Goal: Task Accomplishment & Management: Manage account settings

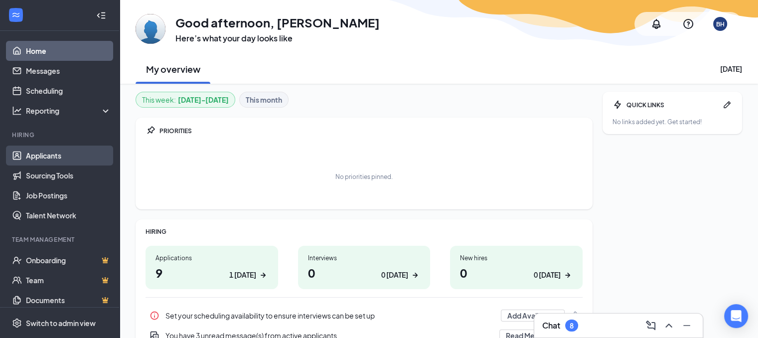
click at [59, 159] on link "Applicants" at bounding box center [68, 156] width 85 height 20
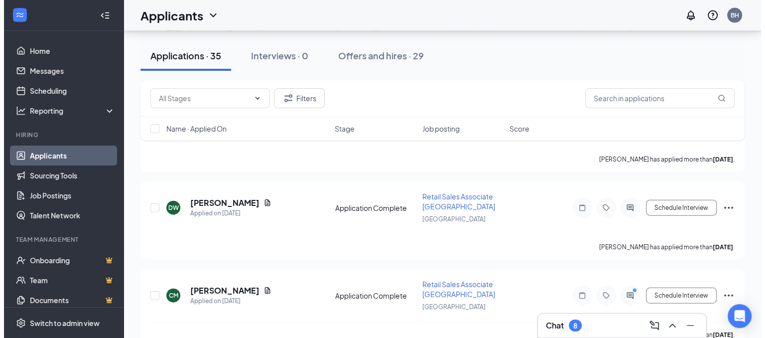
scroll to position [2342, 0]
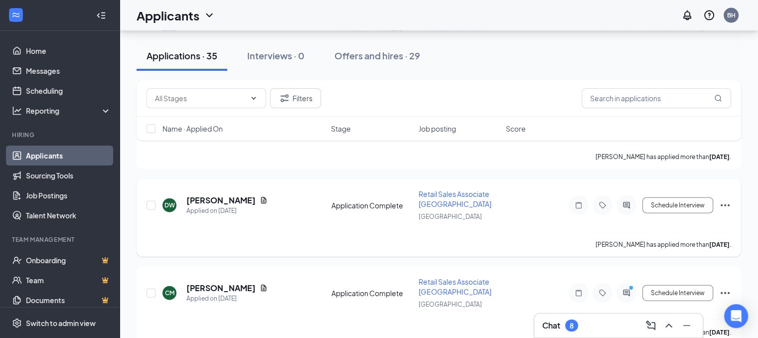
click at [726, 199] on icon "Ellipses" at bounding box center [725, 205] width 12 height 12
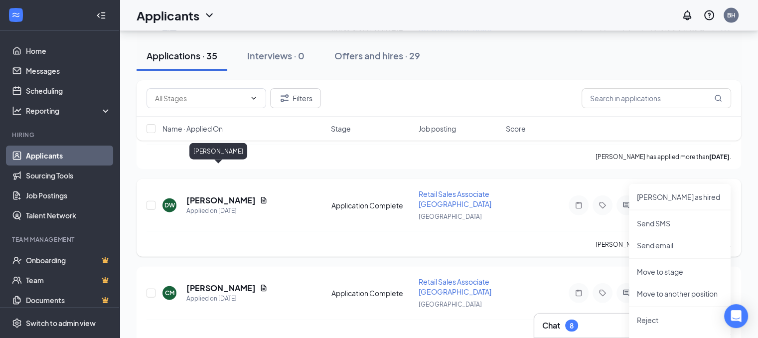
click at [220, 195] on h5 "[PERSON_NAME]" at bounding box center [220, 200] width 69 height 11
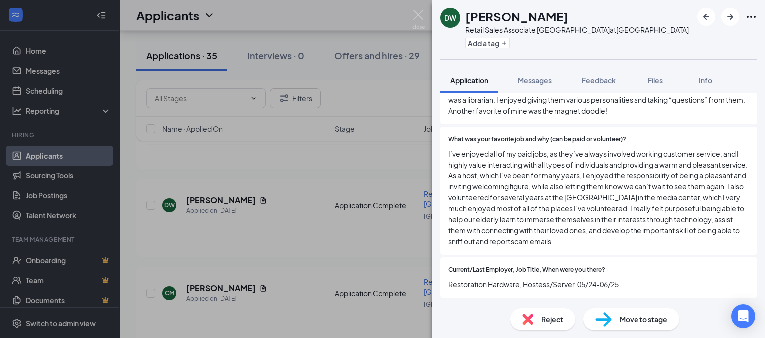
scroll to position [598, 0]
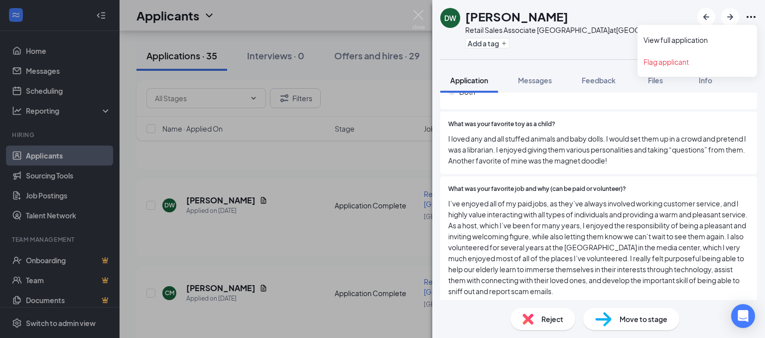
click at [753, 15] on icon "Ellipses" at bounding box center [751, 17] width 12 height 12
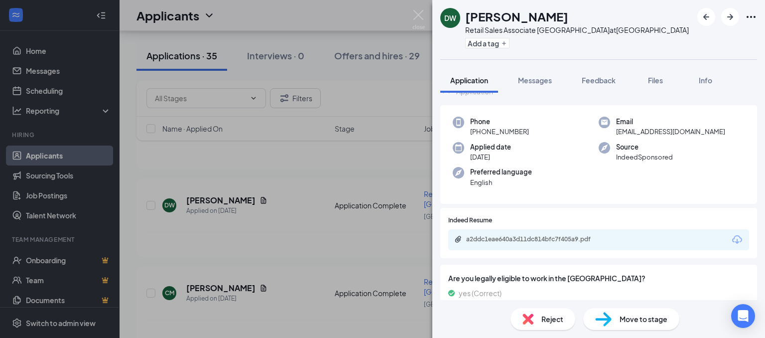
scroll to position [58, 0]
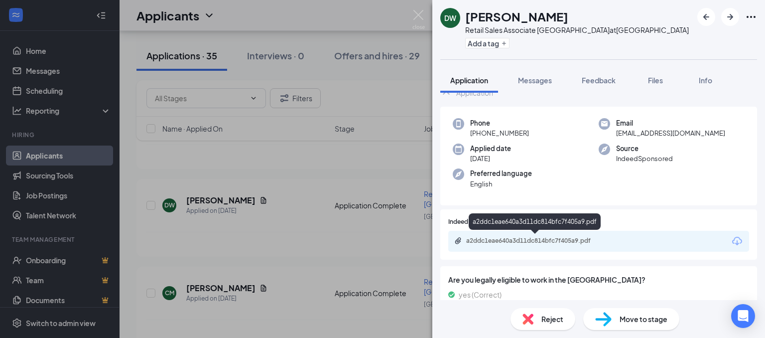
click at [550, 240] on div "a2ddc1eae640a3d11dc814bfc7f405a9.pdf" at bounding box center [536, 241] width 140 height 8
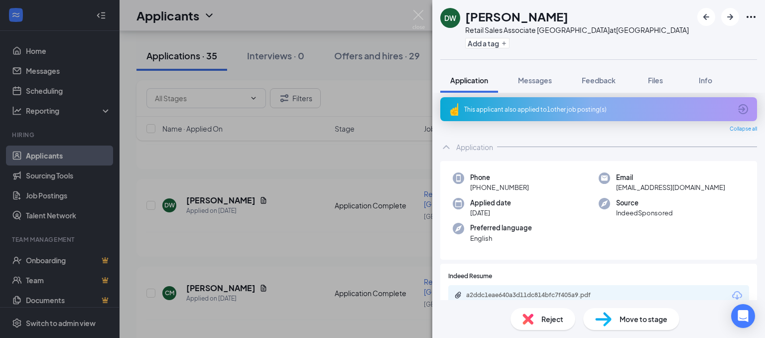
scroll to position [0, 0]
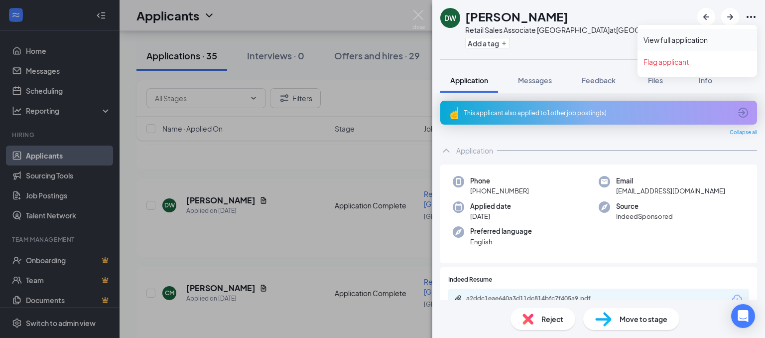
click at [690, 39] on link "View full application" at bounding box center [698, 40] width 108 height 10
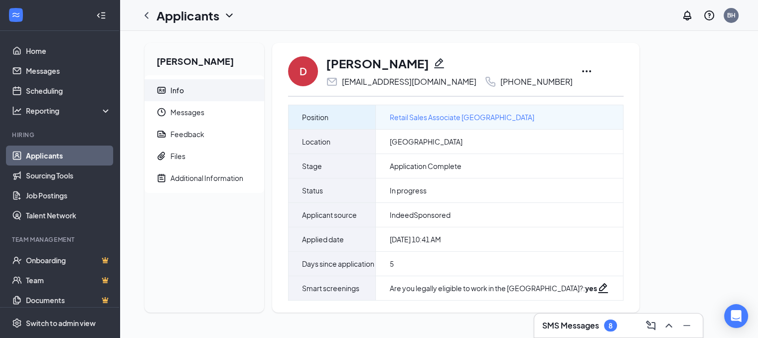
scroll to position [6, 0]
